Goal: Task Accomplishment & Management: Use online tool/utility

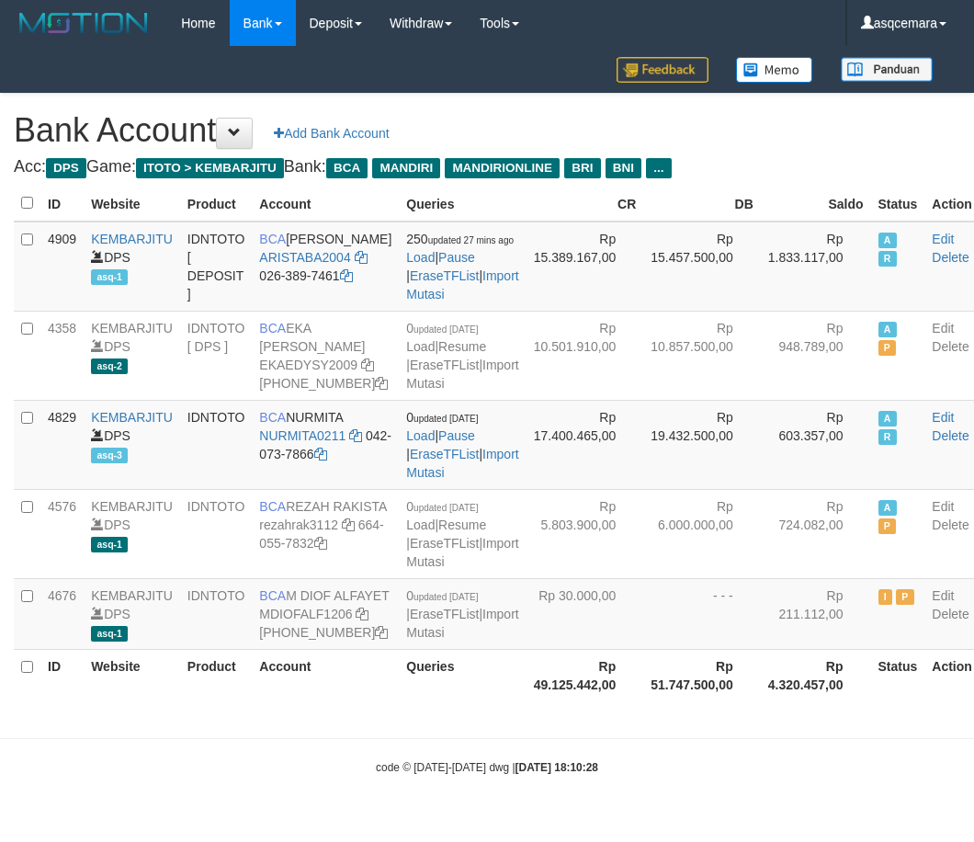
select select "***"
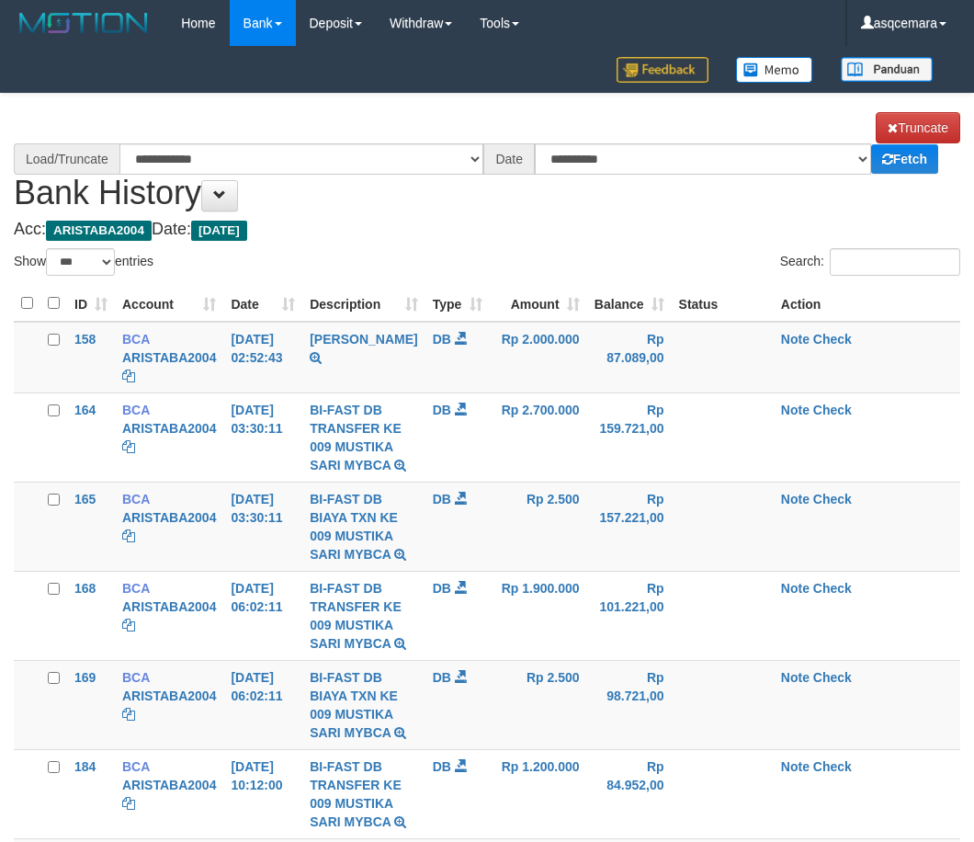
select select "***"
select select "****"
